Goal: Task Accomplishment & Management: Manage account settings

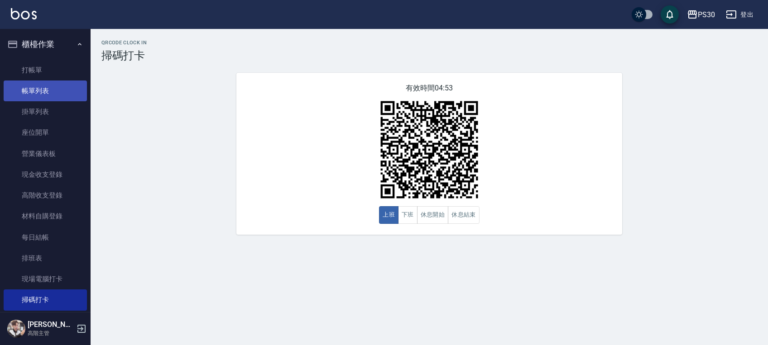
click at [44, 95] on link "帳單列表" at bounding box center [45, 91] width 83 height 21
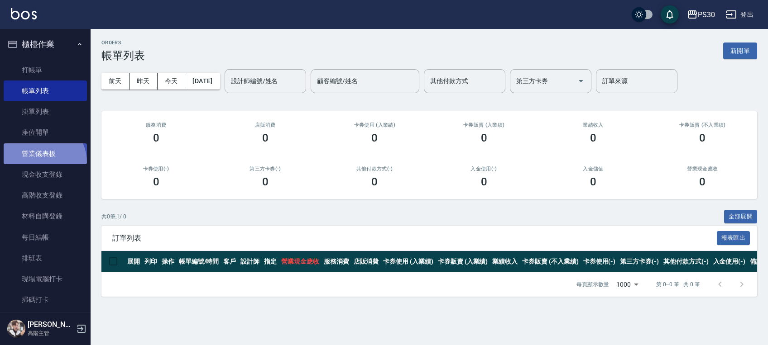
click at [36, 163] on link "營業儀表板" at bounding box center [45, 154] width 83 height 21
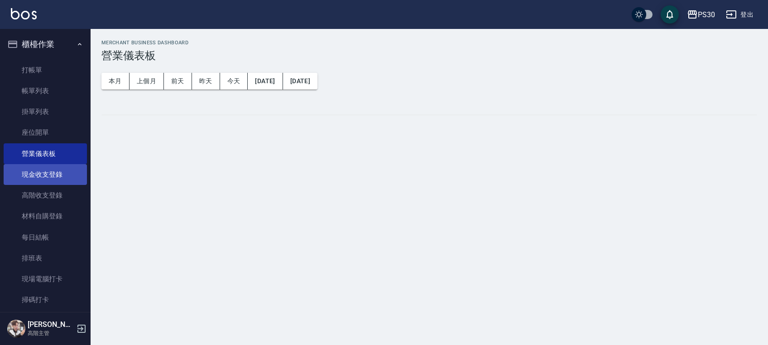
click at [57, 170] on link "現金收支登錄" at bounding box center [45, 174] width 83 height 21
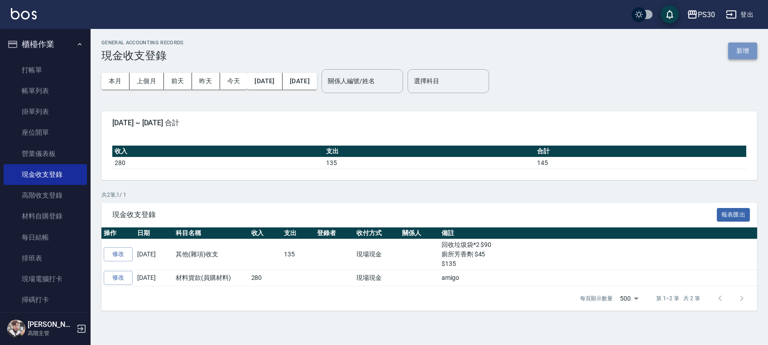
click at [749, 50] on button "新增" at bounding box center [742, 51] width 29 height 17
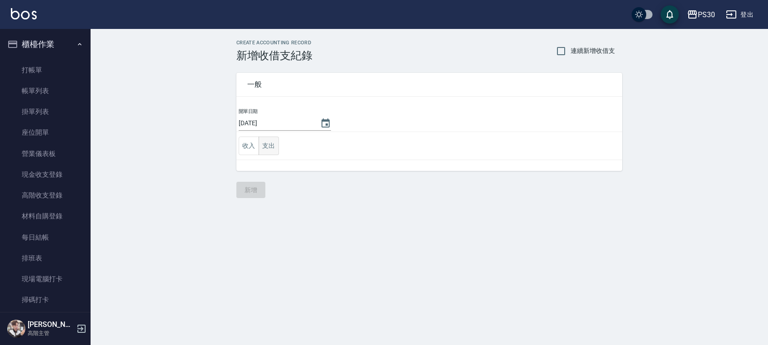
click at [271, 149] on button "支出" at bounding box center [269, 146] width 20 height 19
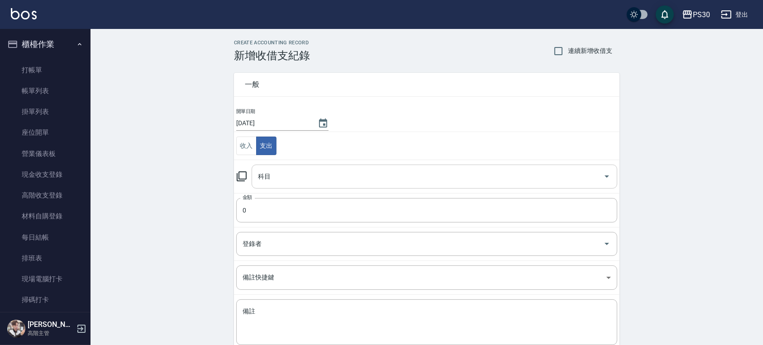
click at [279, 178] on input "科目" at bounding box center [428, 177] width 344 height 16
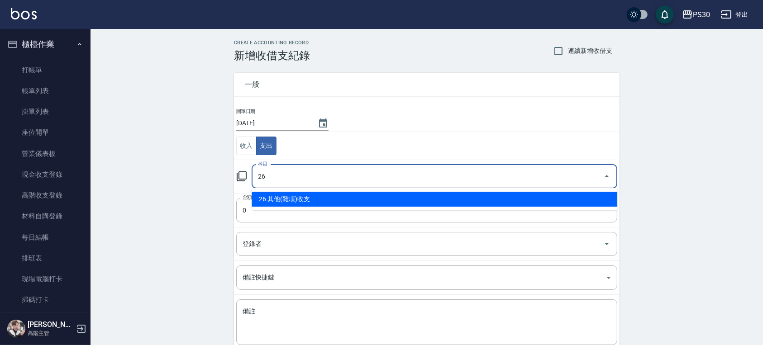
click at [277, 202] on li "26 其他(雜項)收支" at bounding box center [435, 199] width 366 height 15
type input "26 其他(雜項)收支"
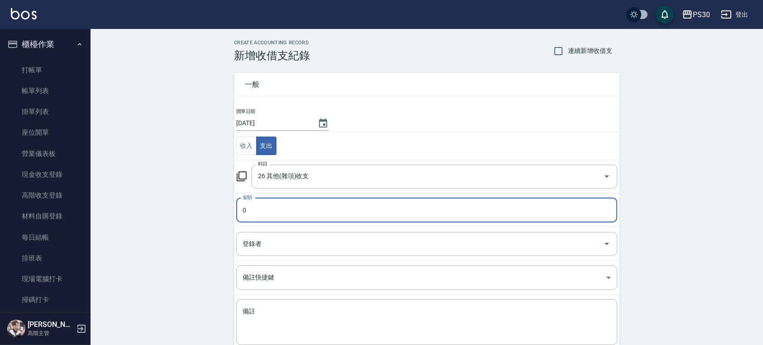
click at [240, 210] on input "0" at bounding box center [426, 210] width 381 height 24
type input "240"
click at [355, 333] on textarea "備註" at bounding box center [427, 322] width 369 height 31
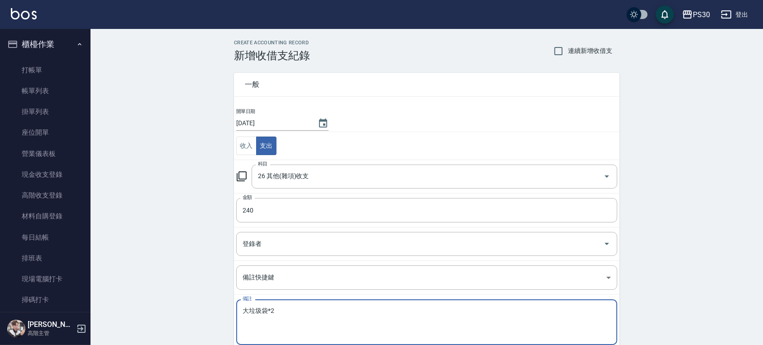
scroll to position [54, 0]
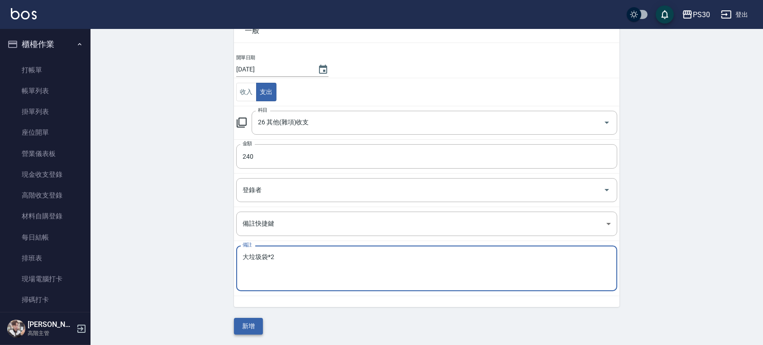
type textarea "大垃圾袋*2"
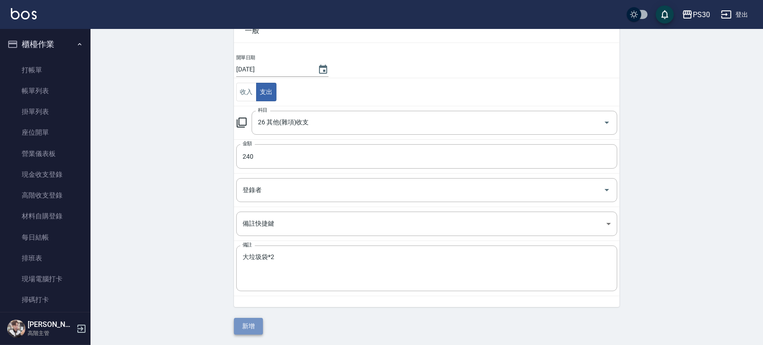
click at [250, 326] on button "新增" at bounding box center [248, 326] width 29 height 17
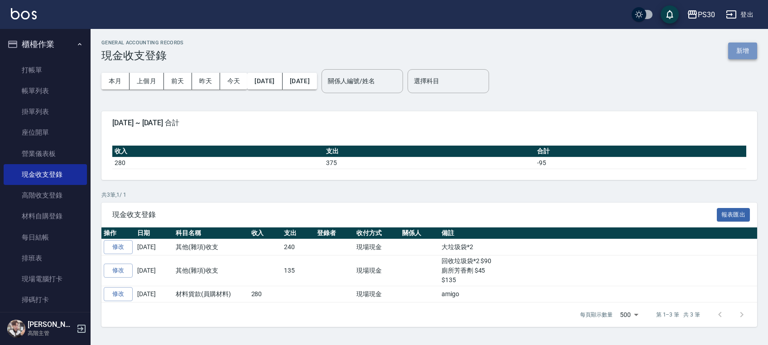
click at [743, 46] on button "新增" at bounding box center [742, 51] width 29 height 17
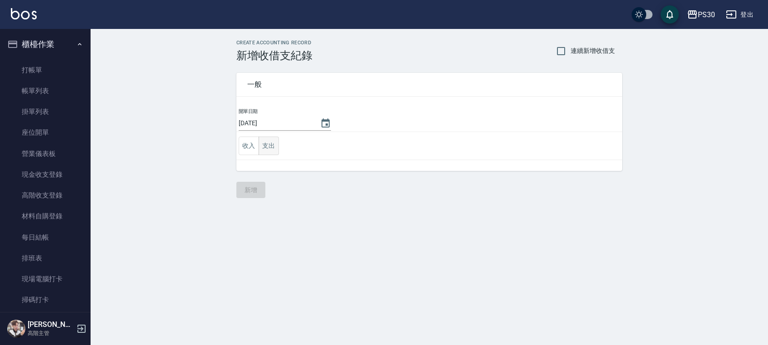
click at [264, 144] on button "支出" at bounding box center [269, 146] width 20 height 19
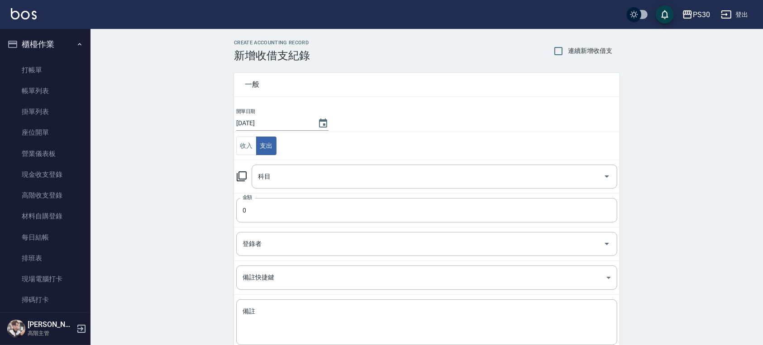
type button "EXPENDITURE"
click at [298, 181] on input "科目" at bounding box center [428, 177] width 344 height 16
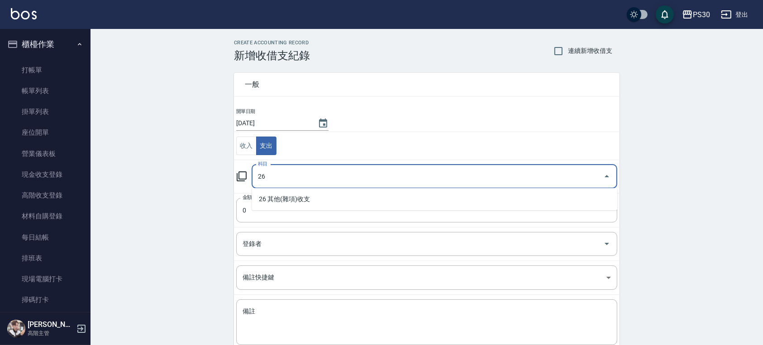
type input "26"
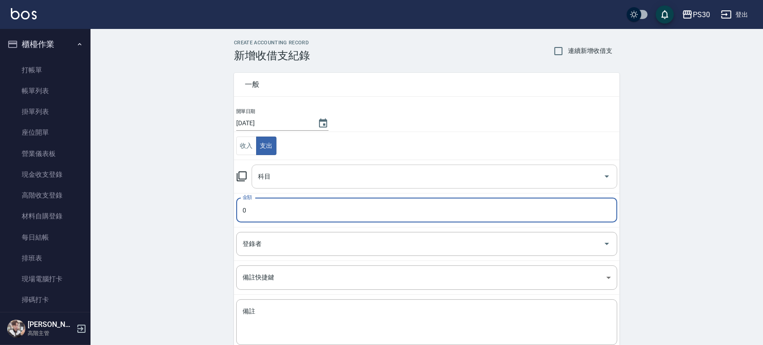
click at [298, 181] on input "科目" at bounding box center [428, 177] width 344 height 16
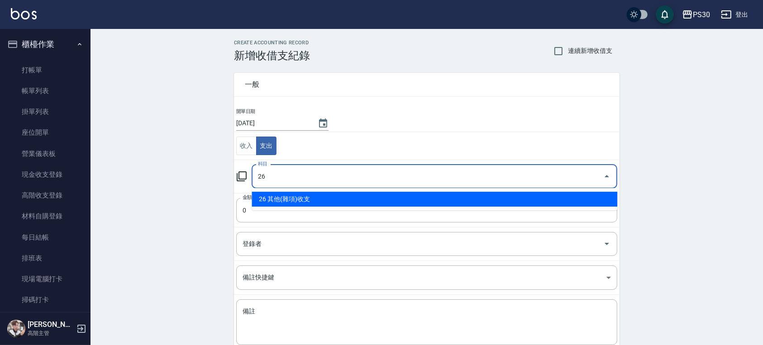
click at [298, 200] on li "26 其他(雜項)收支" at bounding box center [435, 199] width 366 height 15
type input "26 其他(雜項)收支"
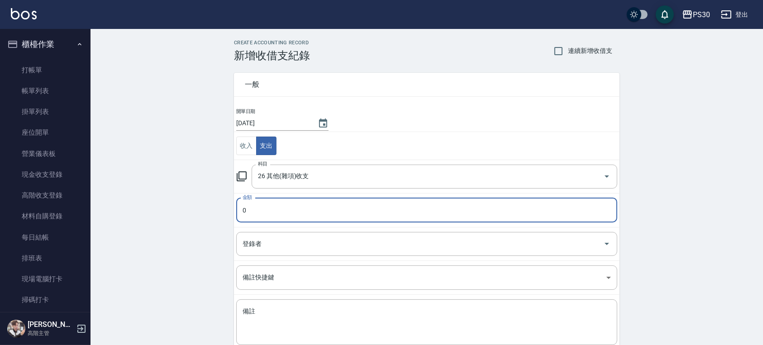
click at [243, 204] on input "0" at bounding box center [426, 210] width 381 height 24
type input "221"
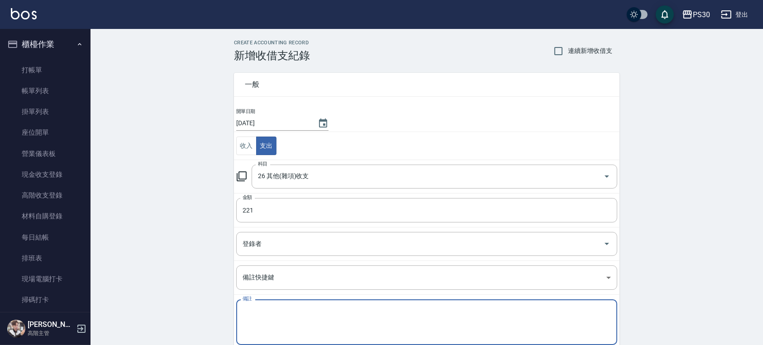
click at [266, 317] on textarea "備註" at bounding box center [427, 322] width 369 height 31
type textarea "年"
type textarea "捻"
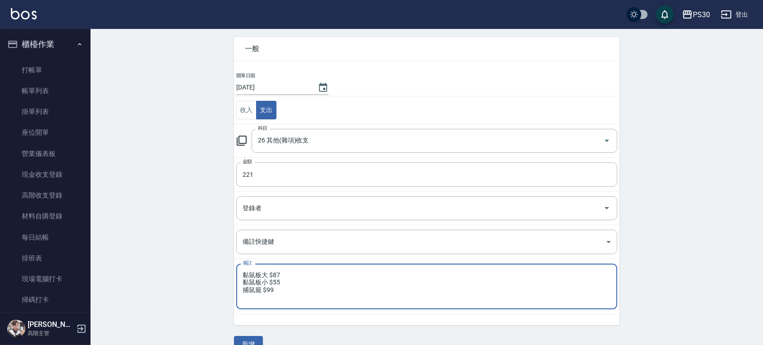
scroll to position [54, 0]
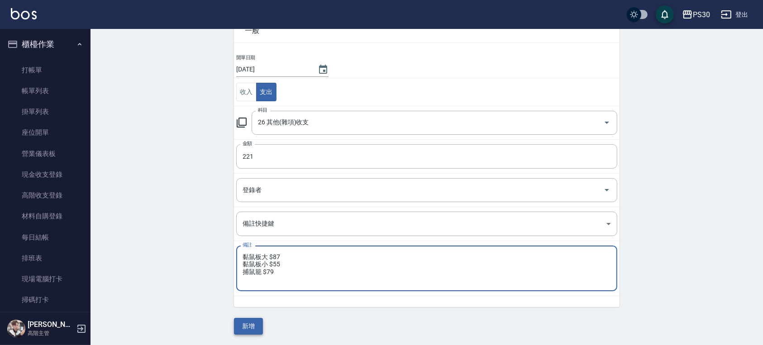
type textarea "黏鼠板大 $87 黏鼠板小 $55 捕鼠籠 $79"
click at [250, 329] on button "新增" at bounding box center [248, 326] width 29 height 17
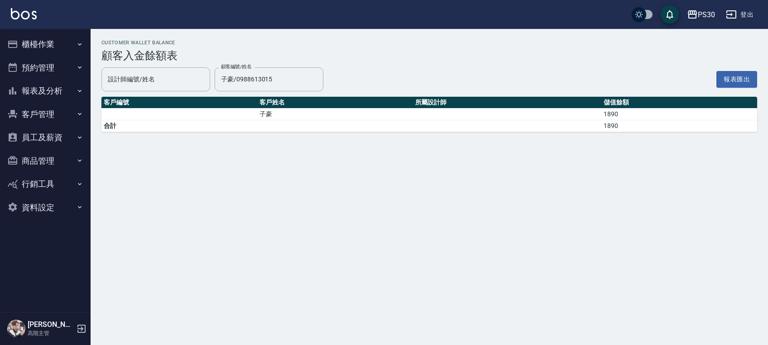
click at [476, 94] on div "Customer Wallet Balance 顧客入金餘額表 設計師編號/姓名 設計師編號/姓名 顧客編號/姓名 子豪/0988613015 顧客編號/姓名…" at bounding box center [429, 86] width 677 height 114
click at [312, 81] on icon "Clear" at bounding box center [313, 79] width 9 height 9
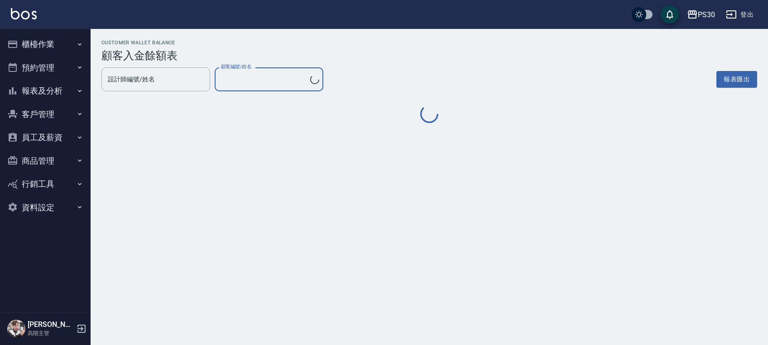
type input "不留客資/不留客資"
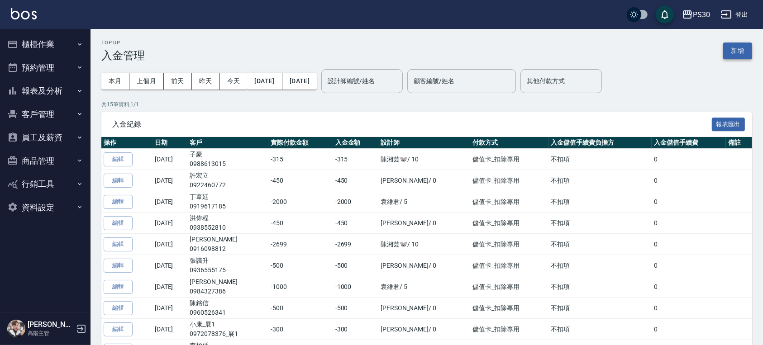
click at [738, 50] on button "新增" at bounding box center [737, 51] width 29 height 17
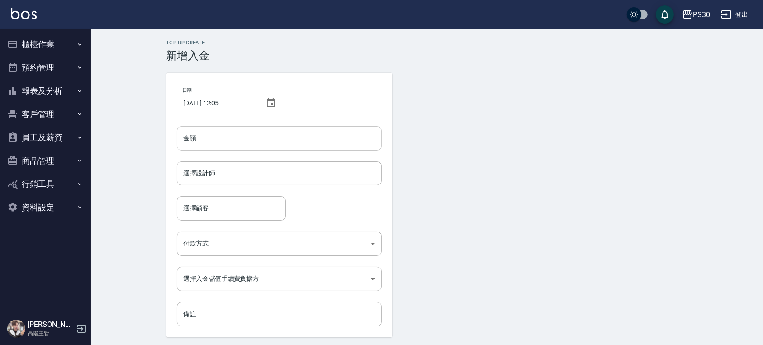
click at [316, 140] on input "金額" at bounding box center [279, 138] width 205 height 24
type input "450"
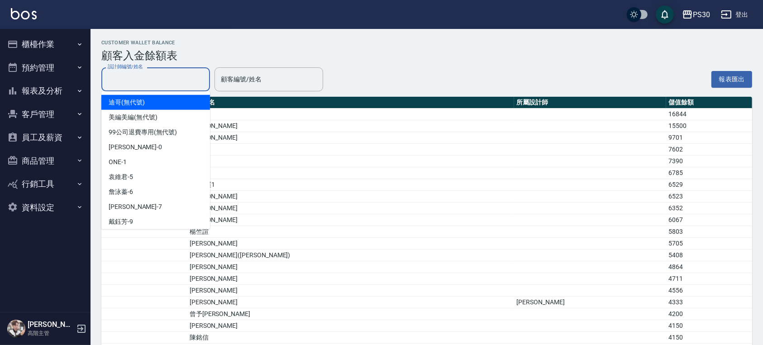
click at [150, 85] on input "設計師編號/姓名" at bounding box center [155, 80] width 101 height 16
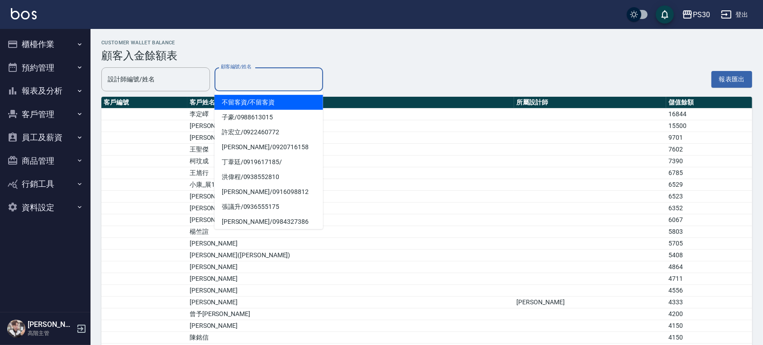
click at [249, 82] on input "顧客編號/姓名" at bounding box center [269, 80] width 101 height 16
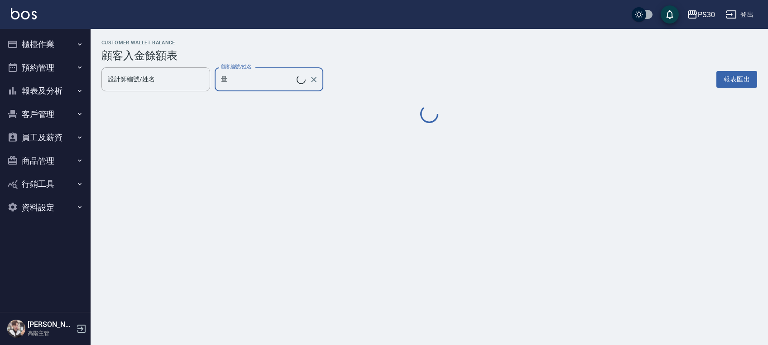
type input "[PERSON_NAME]/0931260811/"
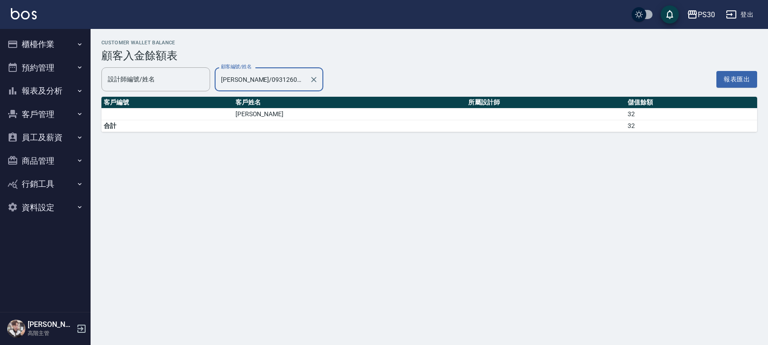
click at [352, 65] on div "Customer Wallet Balance 顧客入金餘額表 設計師編號/姓名 設計師編號/姓名 顧客編號/姓名 [PERSON_NAME]/0931260…" at bounding box center [429, 86] width 677 height 114
click at [331, 57] on h3 "顧客入金餘額表" at bounding box center [429, 55] width 656 height 13
click at [317, 78] on icon "Clear" at bounding box center [313, 79] width 9 height 9
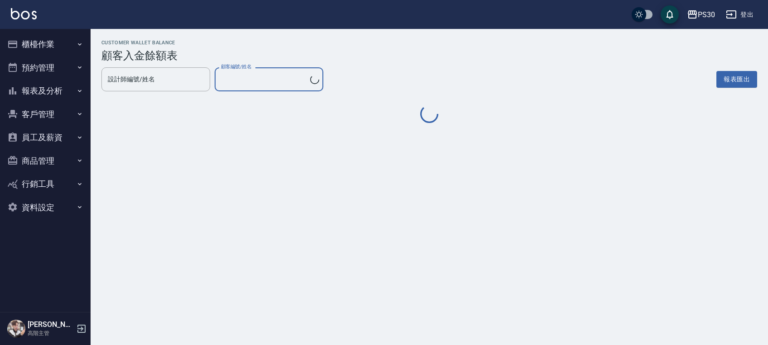
type input "不留客資/不留客資"
